Goal: Information Seeking & Learning: Learn about a topic

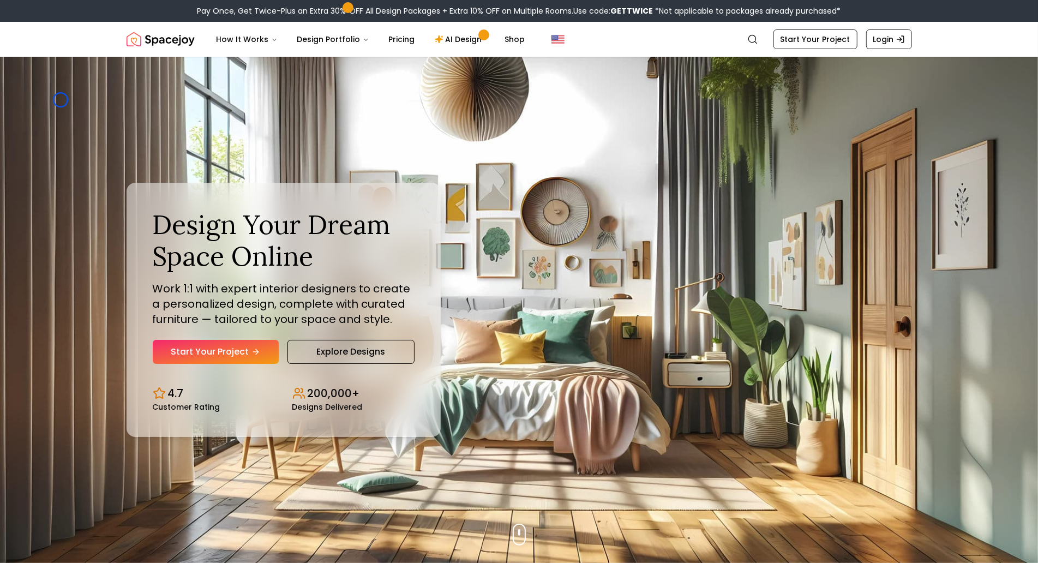
click at [61, 100] on img "Hero section" at bounding box center [519, 310] width 1038 height 506
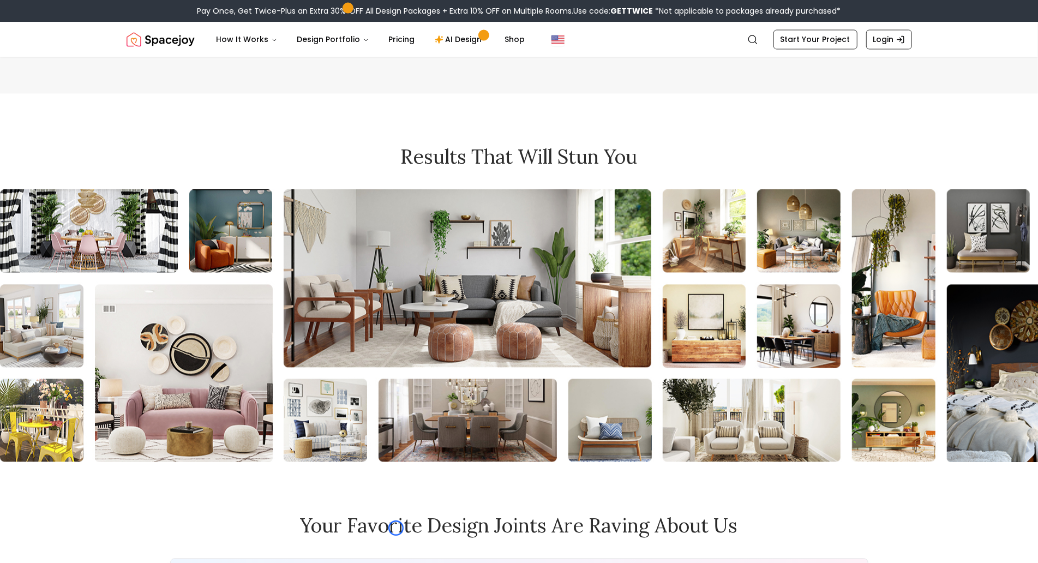
scroll to position [4810, 0]
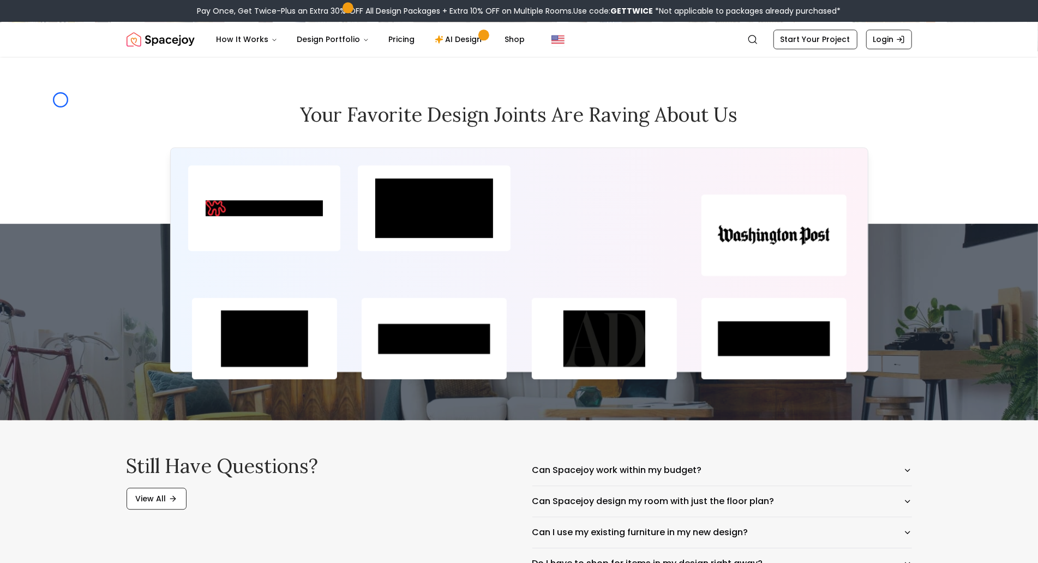
scroll to position [5148, 0]
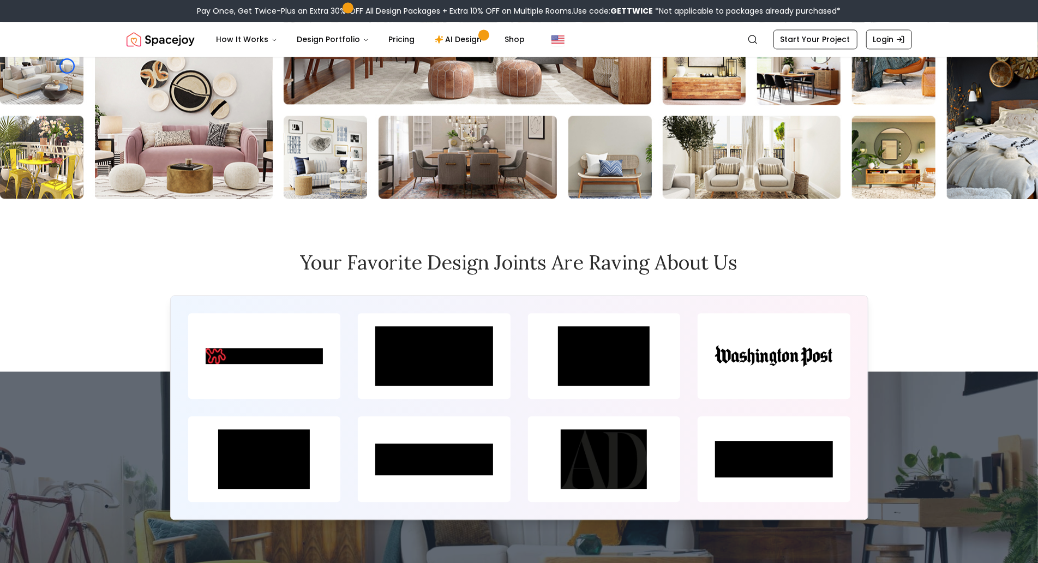
scroll to position [4905, 0]
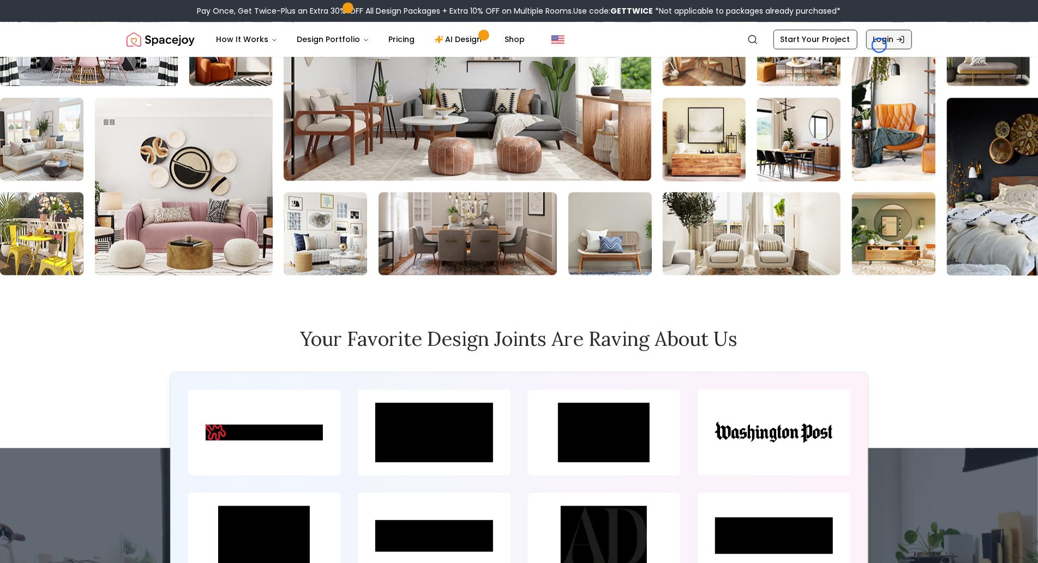
click at [880, 45] on link "Login" at bounding box center [890, 39] width 46 height 20
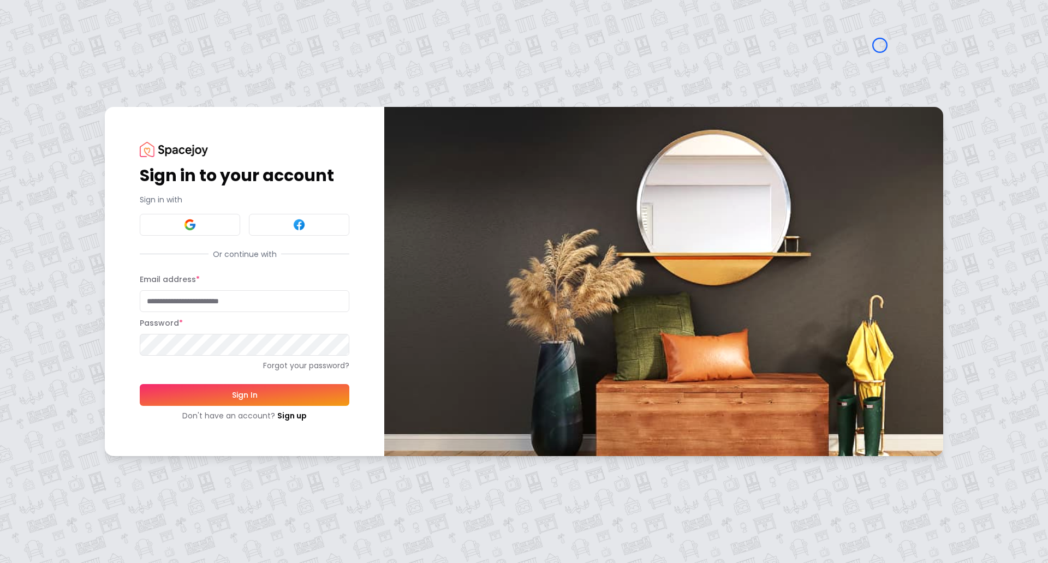
click at [63, 87] on div "Sign in to your account Sign in with Or continue with Email address * Password …" at bounding box center [524, 281] width 1048 height 563
click at [94, 106] on div "Sign in to your account Sign in with Or continue with Email address * Password …" at bounding box center [524, 281] width 1048 height 563
click at [277, 417] on link "Sign up" at bounding box center [291, 415] width 29 height 11
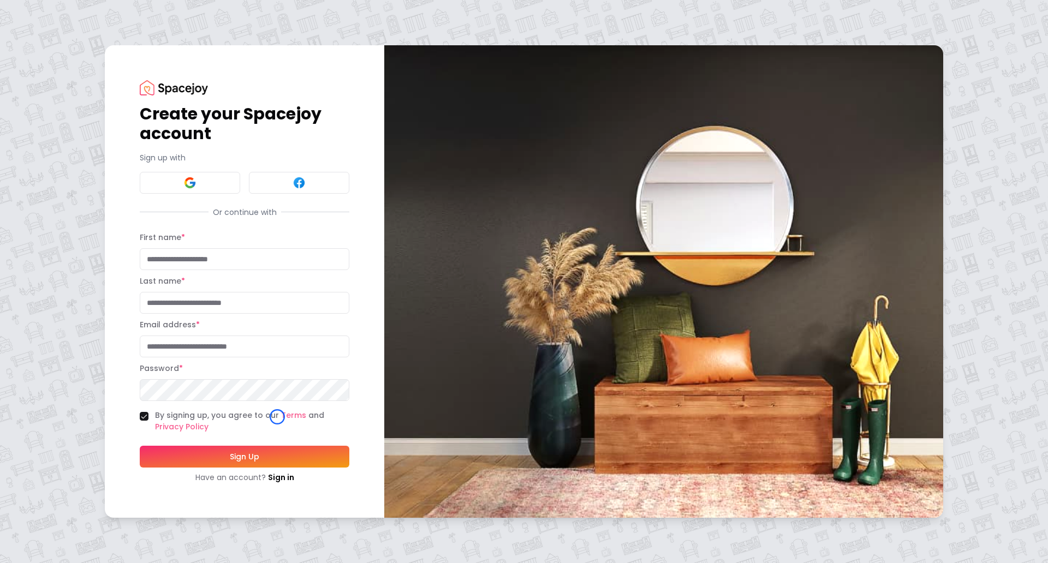
click at [104, 70] on div "Create your Spacejoy account Sign up with Or continue with First name * Last na…" at bounding box center [524, 281] width 1048 height 563
click at [81, 62] on div "Create your Spacejoy account Sign up with Or continue with First name * Last na…" at bounding box center [524, 281] width 1048 height 563
click at [289, 473] on link "Sign in" at bounding box center [281, 477] width 26 height 11
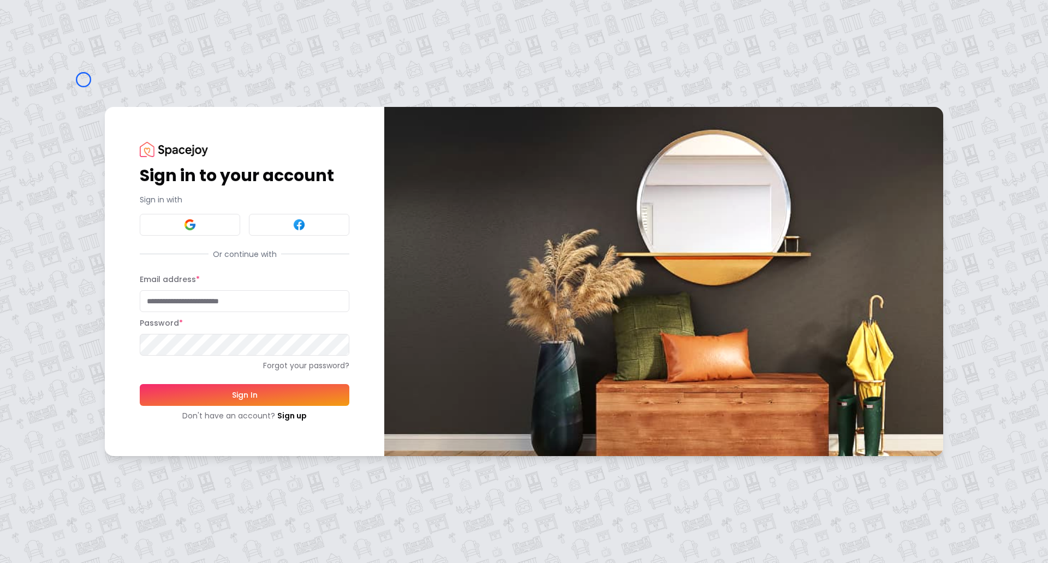
click at [83, 80] on div "Sign in to your account Sign in with Or continue with Email address * Password …" at bounding box center [524, 281] width 1048 height 563
click at [83, 88] on div "Sign in to your account Sign in with Or continue with Email address * Password …" at bounding box center [524, 281] width 1048 height 563
click at [294, 413] on link "Sign up" at bounding box center [291, 415] width 29 height 11
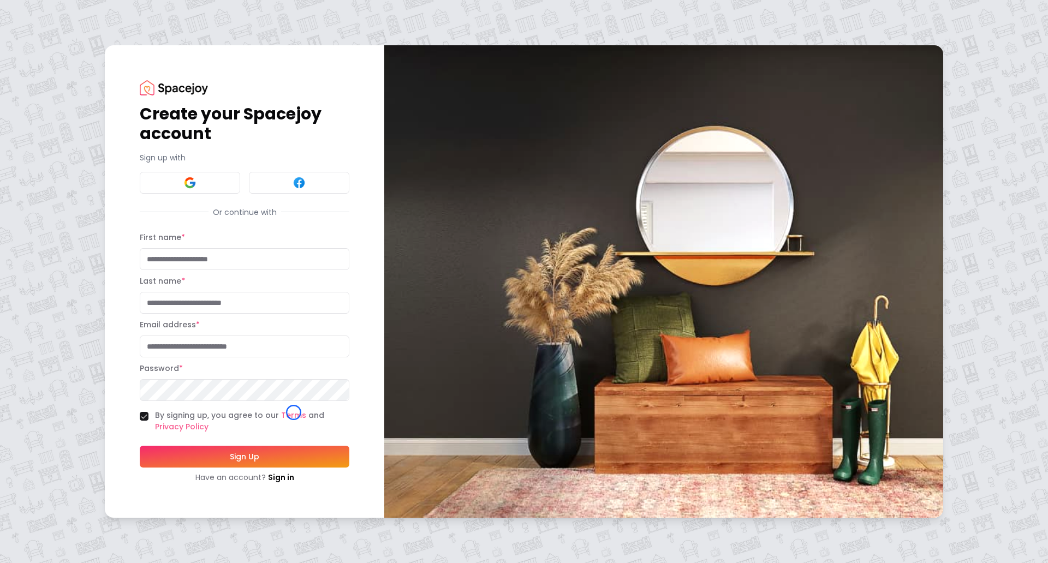
click at [60, 76] on div "Create your Spacejoy account Sign up with Or continue with First name * Last na…" at bounding box center [524, 281] width 1048 height 563
click at [74, 81] on div "Create your Spacejoy account Sign up with Or continue with First name * Last na…" at bounding box center [524, 281] width 1048 height 563
click at [179, 93] on img at bounding box center [174, 87] width 68 height 15
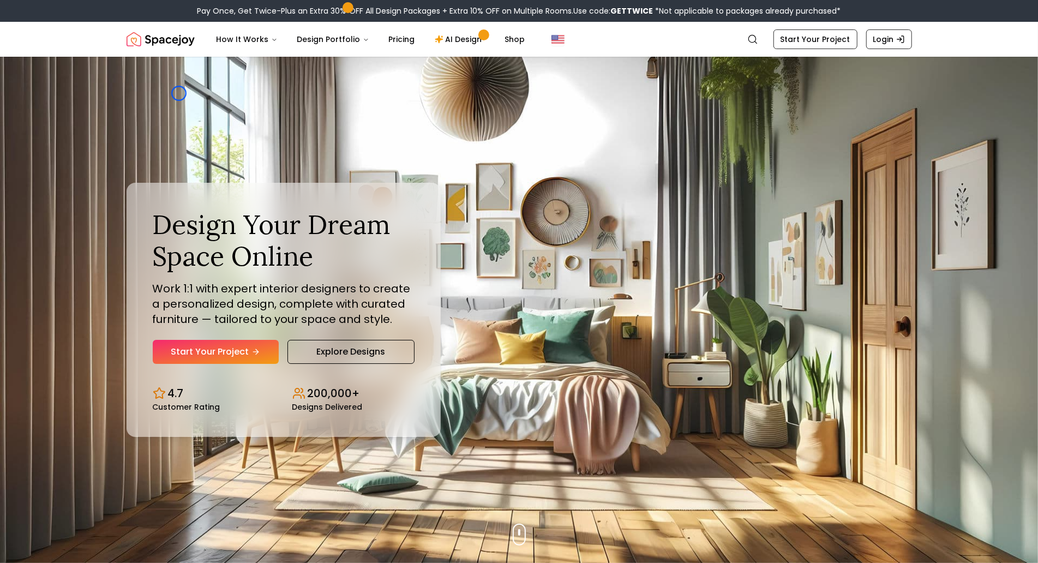
click at [179, 93] on div "Design Your Dream Space Online Work 1:1 with expert interior designers to creat…" at bounding box center [519, 310] width 838 height 506
click at [105, 81] on div "Design Your Dream Space Online Work 1:1 with expert interior designers to creat…" at bounding box center [519, 310] width 838 height 506
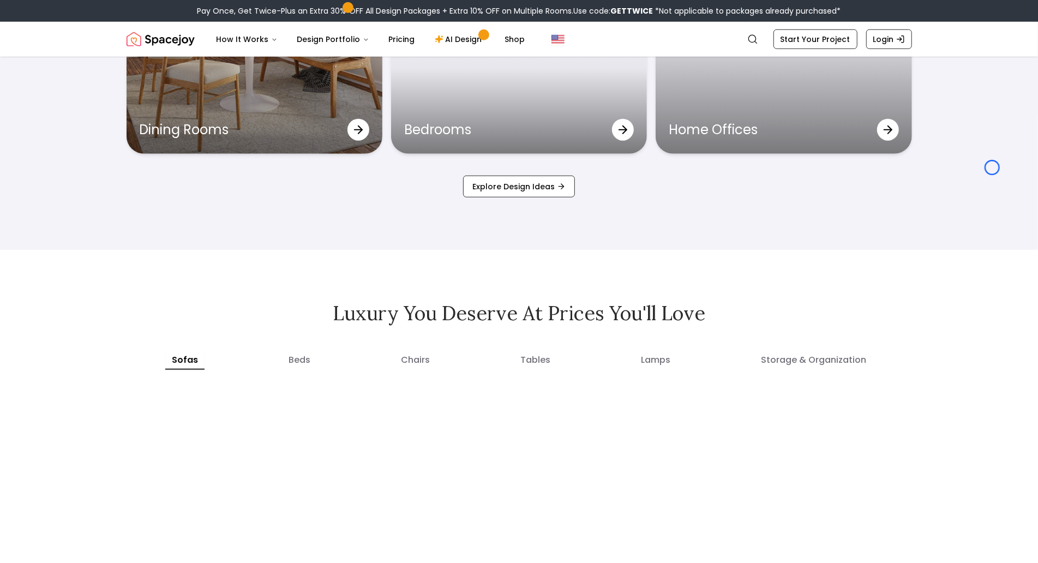
scroll to position [3928, 0]
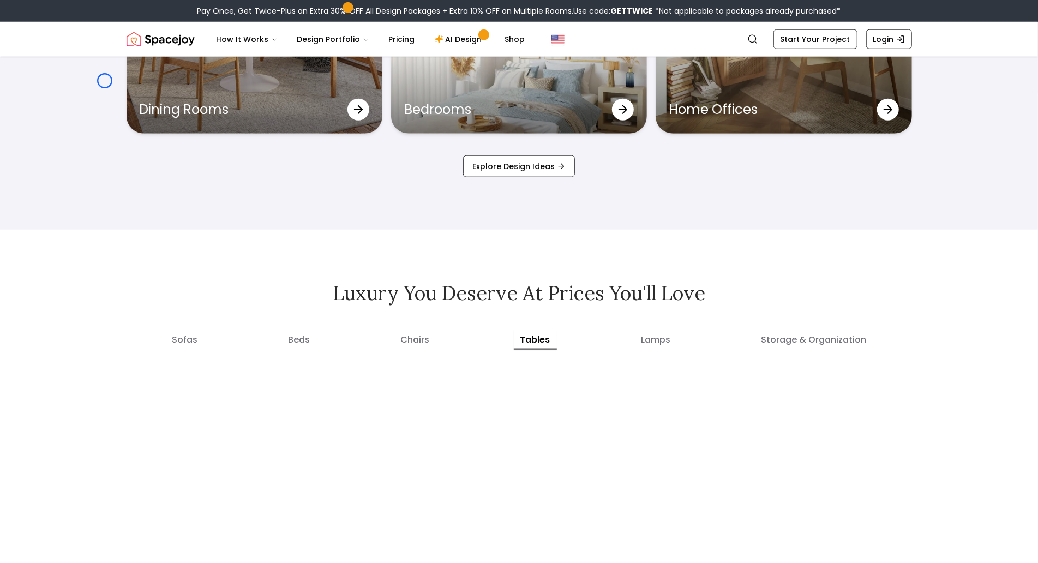
scroll to position [6041, 0]
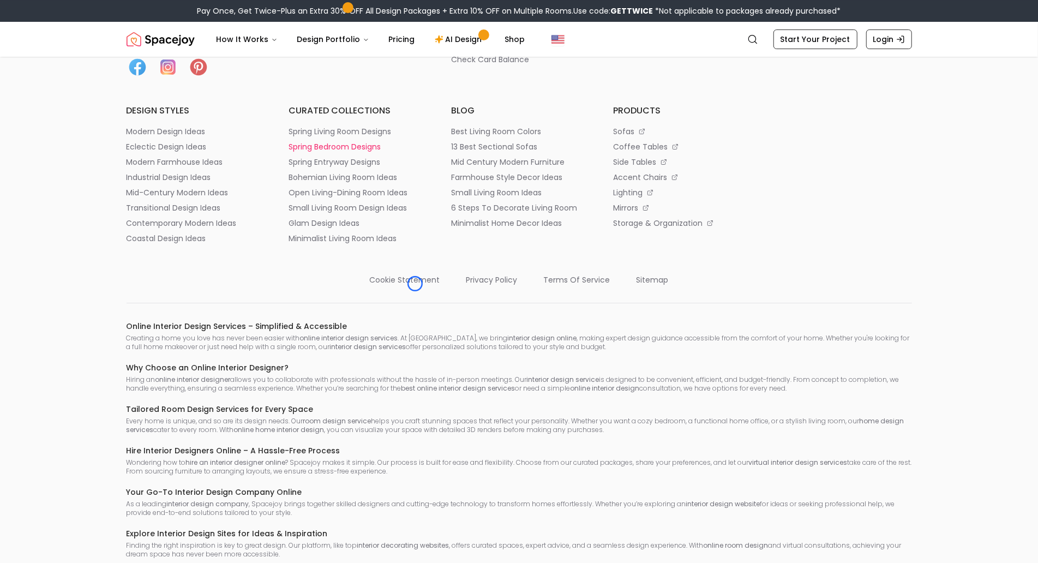
click at [415, 152] on li "spring bedroom designs" at bounding box center [357, 146] width 136 height 11
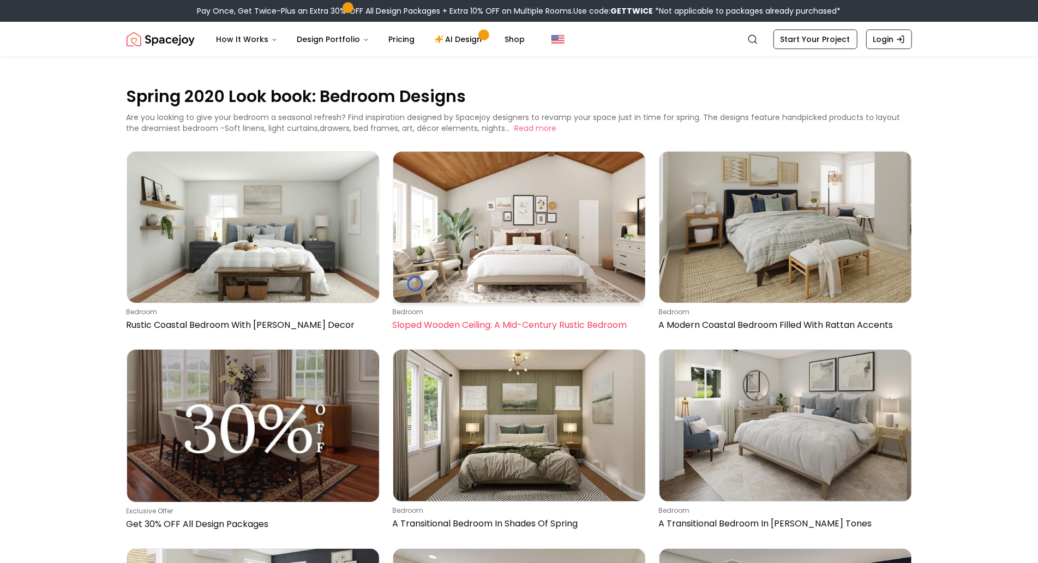
click at [415, 284] on img at bounding box center [519, 227] width 252 height 151
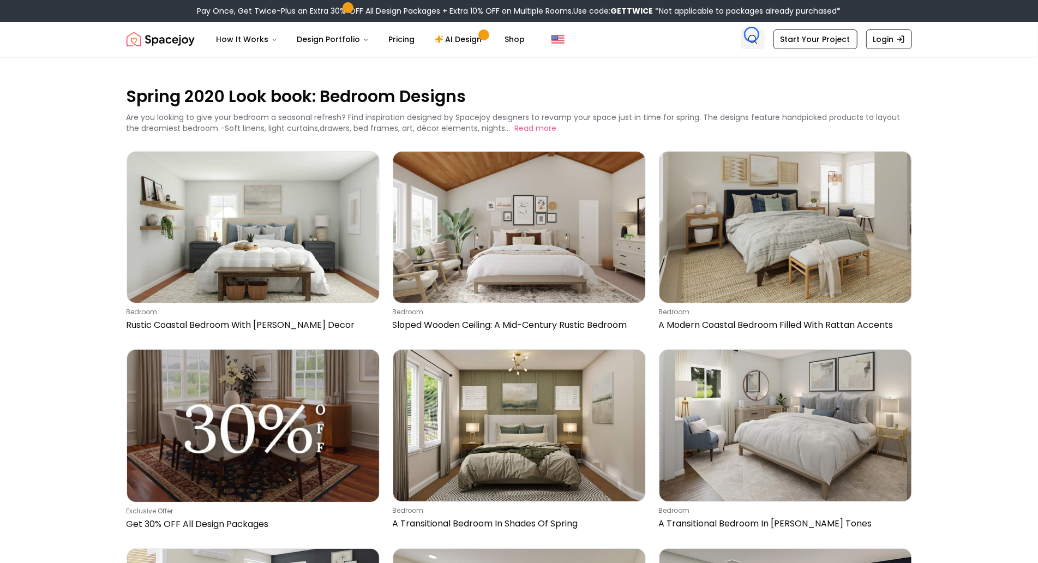
click at [752, 34] on icon "Global" at bounding box center [753, 39] width 11 height 11
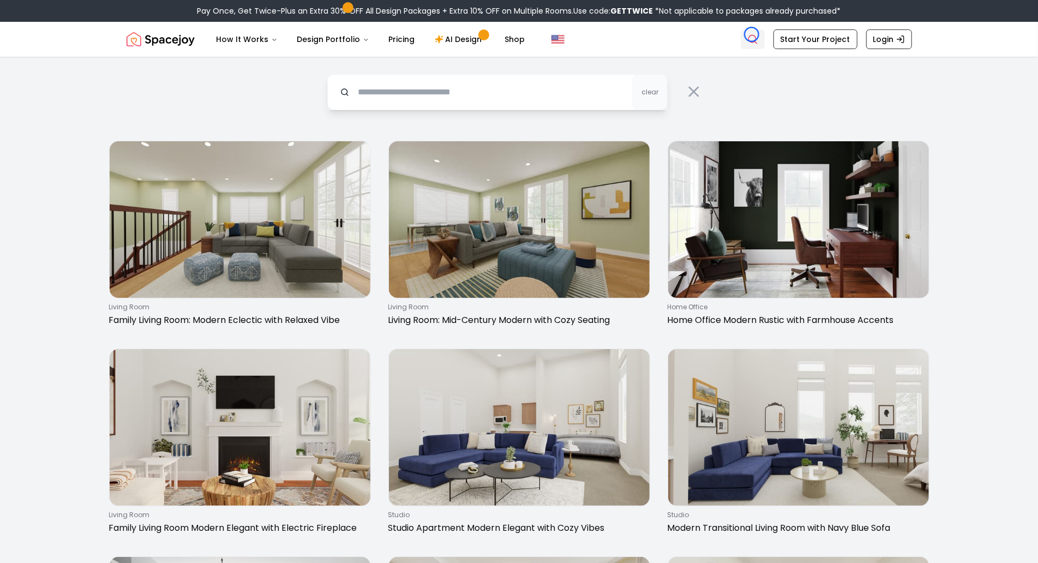
click at [752, 34] on icon "Global" at bounding box center [753, 39] width 11 height 11
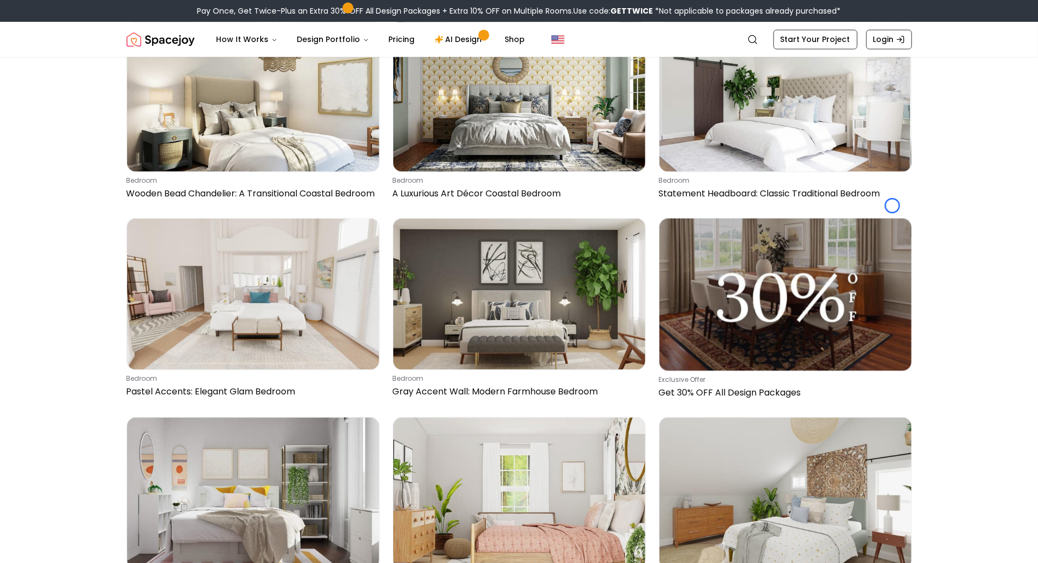
scroll to position [1790, 0]
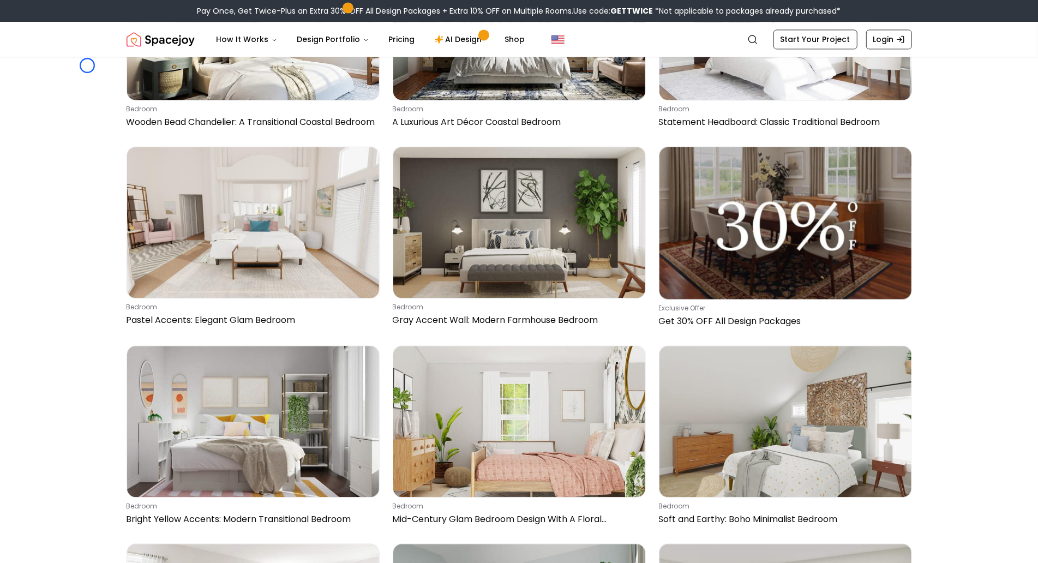
scroll to position [3842, 0]
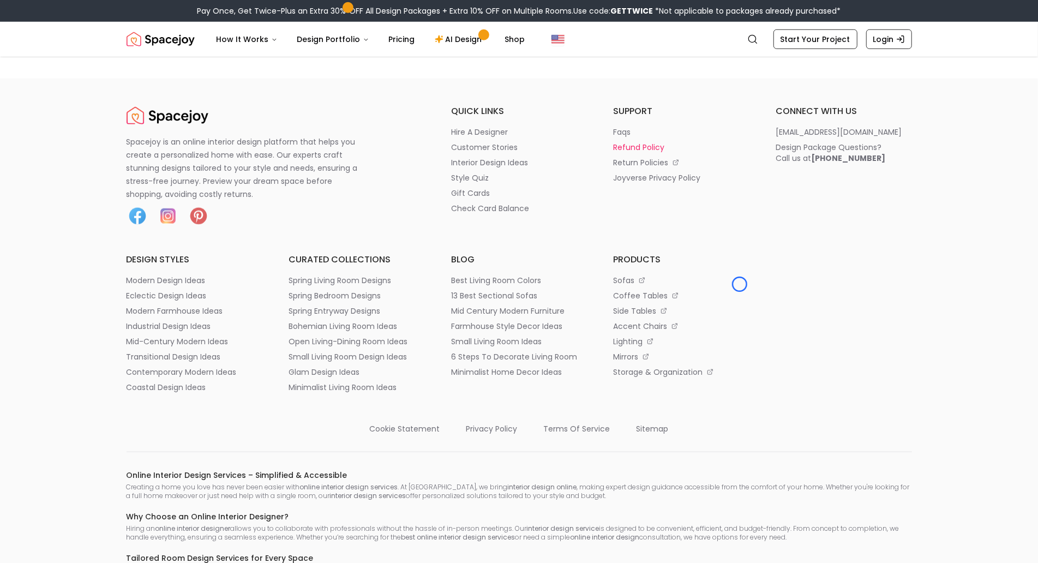
click at [740, 153] on li "refund policy" at bounding box center [681, 147] width 136 height 11
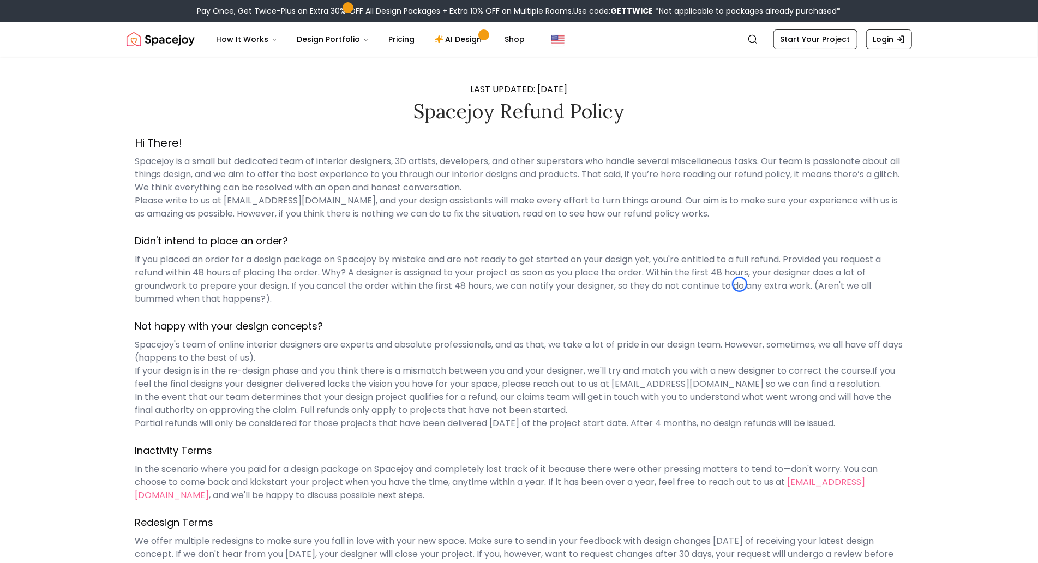
click at [740, 284] on p "If you placed an order for a design package on Spacejoy by mistake and are not …" at bounding box center [519, 279] width 768 height 52
click at [94, 94] on main "LAST UPDATED: [DATE] Spacejoy Refund Policy Hi There! Spacejoy is a small but d…" at bounding box center [519, 315] width 1038 height 517
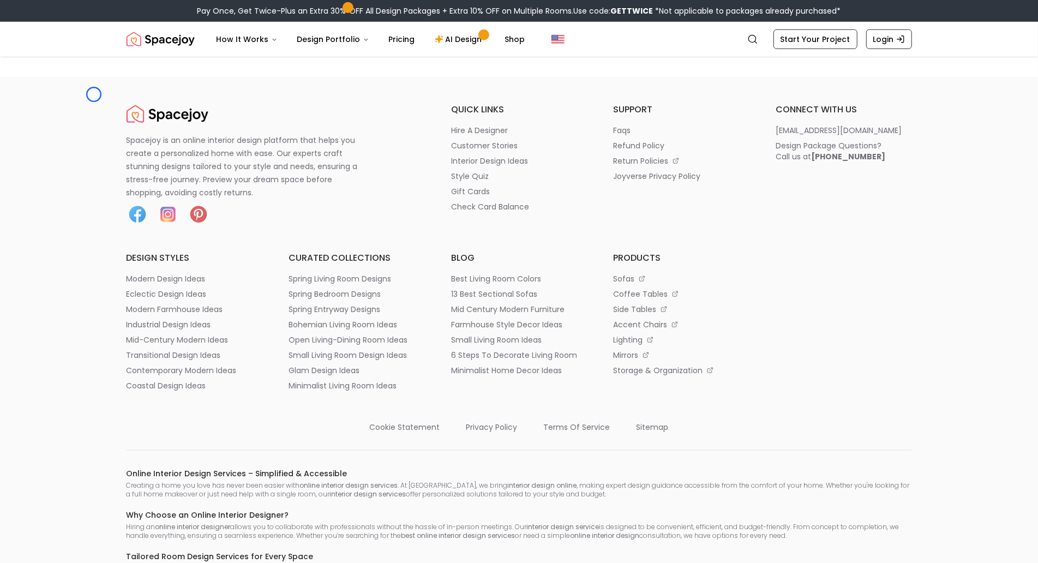
scroll to position [679, 0]
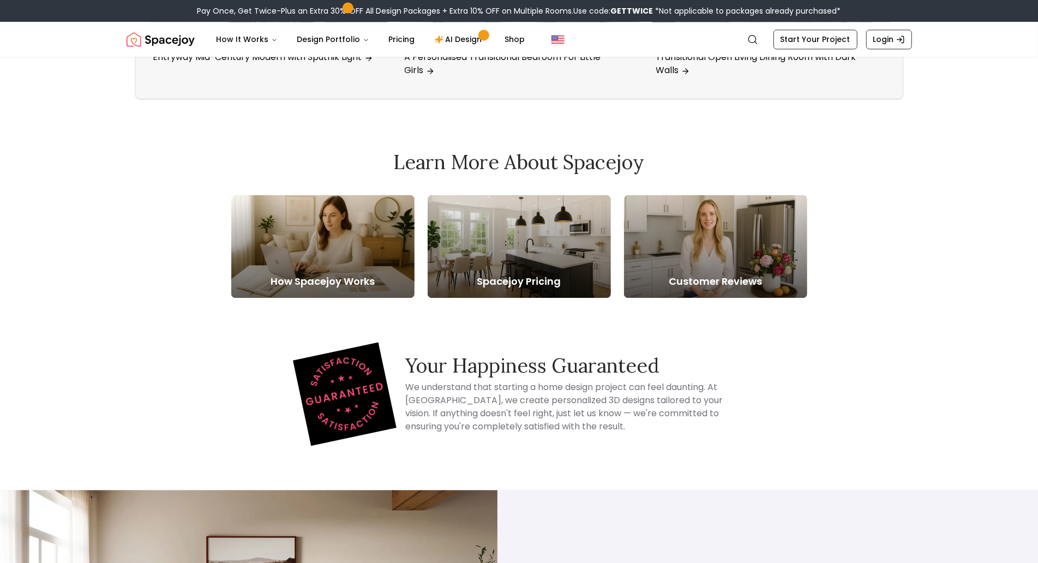
scroll to position [4750, 0]
